Goal: Task Accomplishment & Management: Use online tool/utility

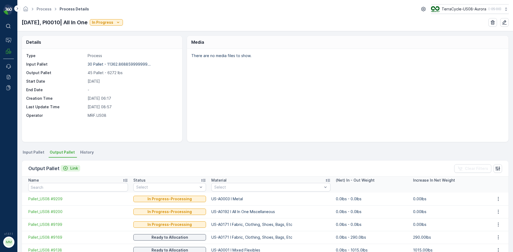
click at [73, 168] on p "Link" at bounding box center [74, 168] width 8 height 5
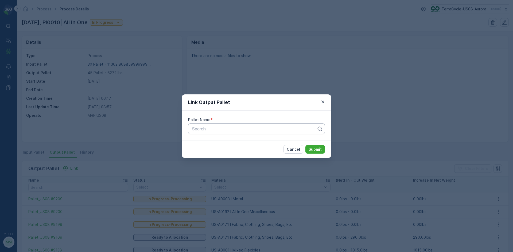
click at [218, 127] on div at bounding box center [255, 129] width 126 height 5
type input "9207"
click at [230, 150] on div "Pallet_US08 #9207" at bounding box center [256, 151] width 130 height 5
click at [311, 149] on p "Submit" at bounding box center [315, 149] width 13 height 5
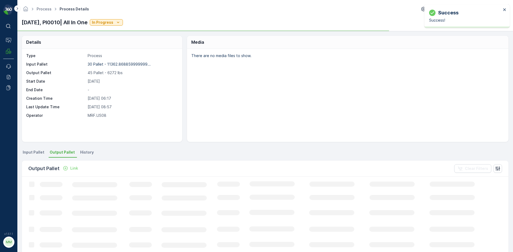
click at [75, 169] on p "Link" at bounding box center [74, 168] width 8 height 5
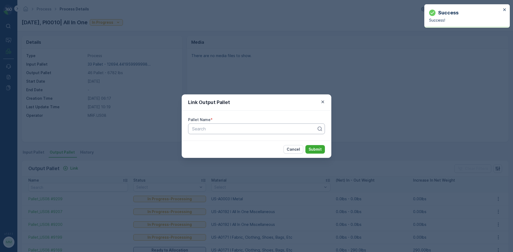
click at [270, 130] on div at bounding box center [255, 129] width 126 height 5
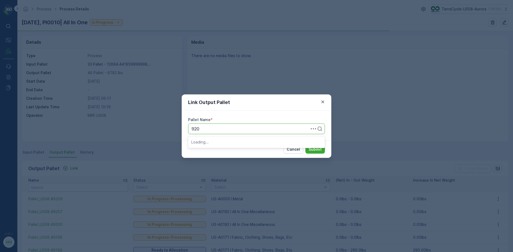
type input "9208"
click at [265, 153] on div "Pallet_US08 #9208" at bounding box center [256, 151] width 130 height 5
click at [313, 151] on p "Submit" at bounding box center [315, 149] width 13 height 5
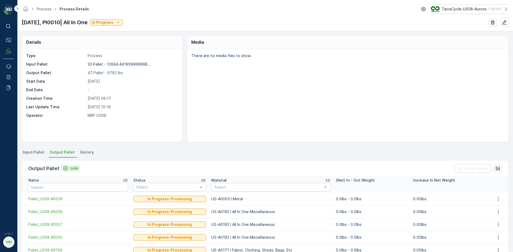
click at [70, 171] on p "Link" at bounding box center [74, 168] width 8 height 5
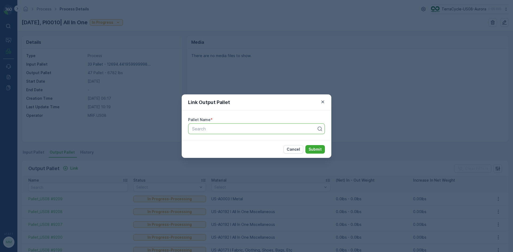
click at [267, 130] on div at bounding box center [255, 129] width 126 height 5
type input "9206"
click at [266, 150] on div "Pallet_US08 #9206" at bounding box center [256, 151] width 130 height 5
click at [317, 152] on p "Submit" at bounding box center [315, 149] width 13 height 5
